Goal: Task Accomplishment & Management: Manage account settings

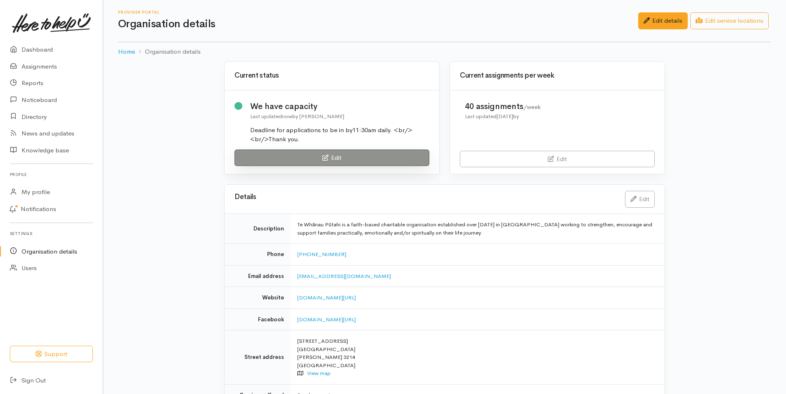
click at [276, 161] on link "Edit" at bounding box center [331, 157] width 195 height 17
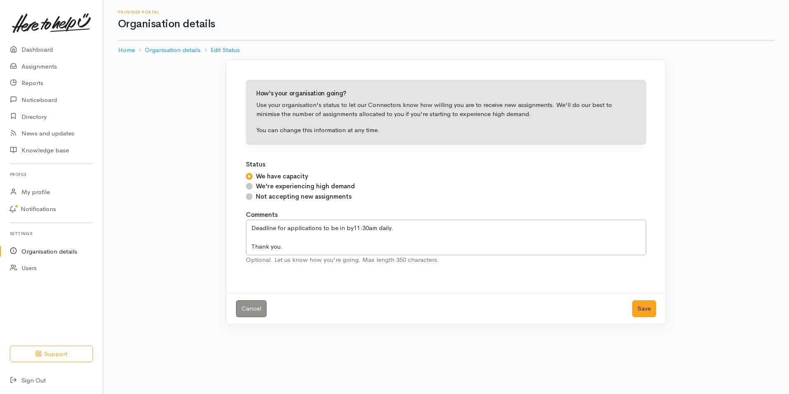
click at [251, 198] on input "Not accepting new assignments" at bounding box center [249, 196] width 7 height 7
radio input "true"
click at [653, 310] on button "Save" at bounding box center [644, 308] width 24 height 17
